Goal: Find specific page/section: Find specific page/section

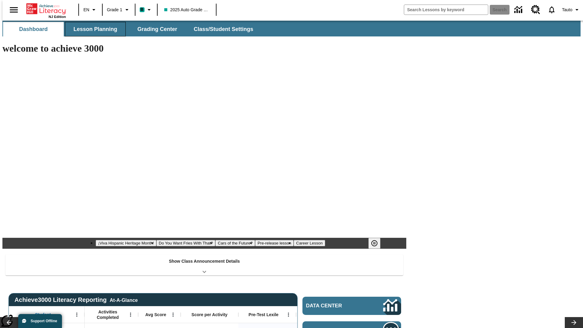
click at [93, 29] on span "Lesson Planning" at bounding box center [96, 29] width 44 height 7
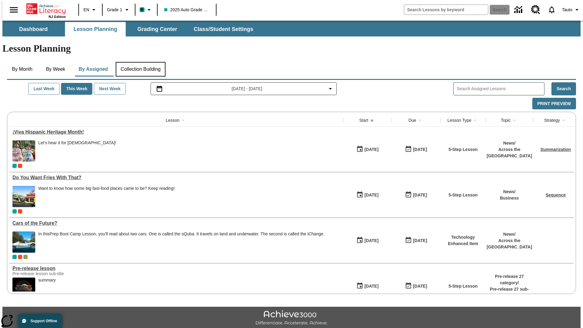
click at [140, 62] on button "Collection Building" at bounding box center [141, 69] width 50 height 15
